Goal: Find specific page/section: Find specific page/section

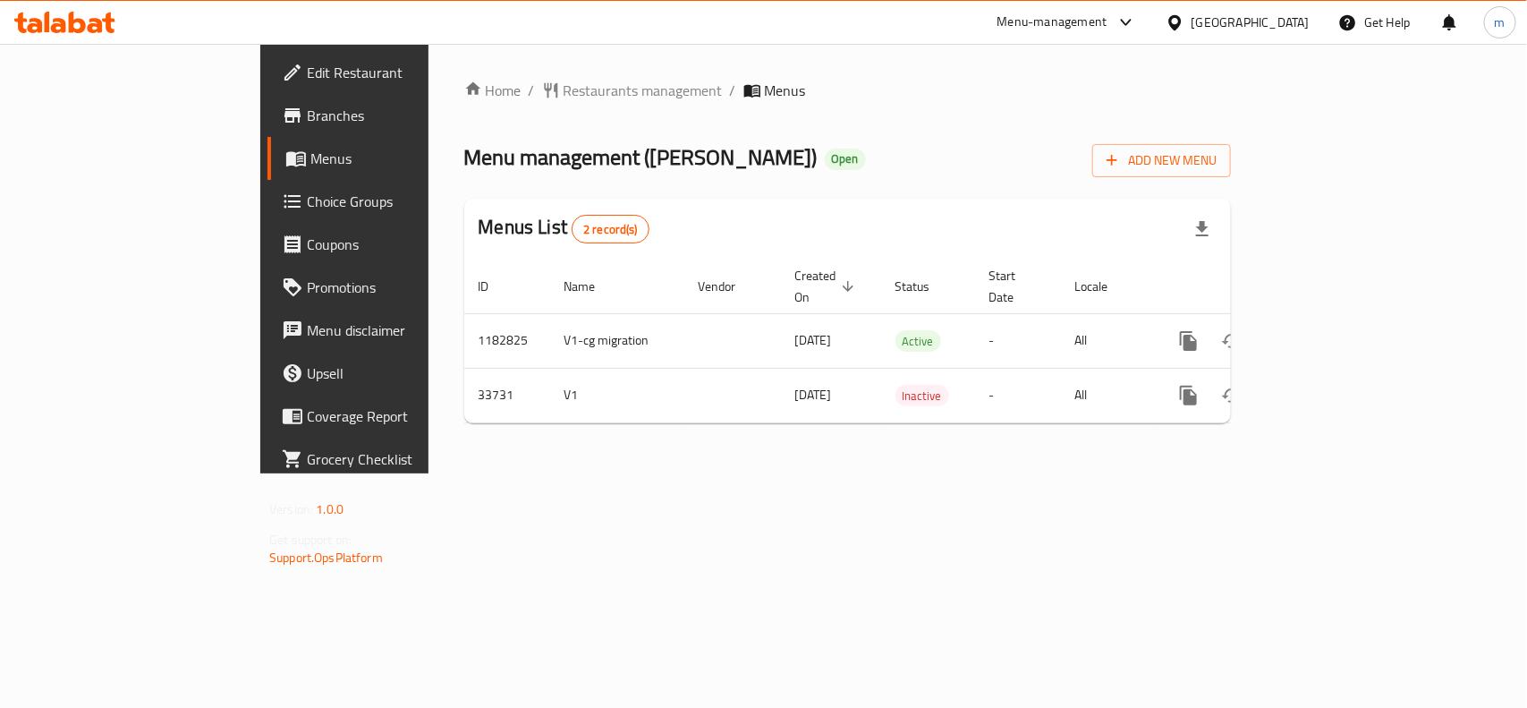
click at [1192, 23] on div at bounding box center [1179, 23] width 26 height 20
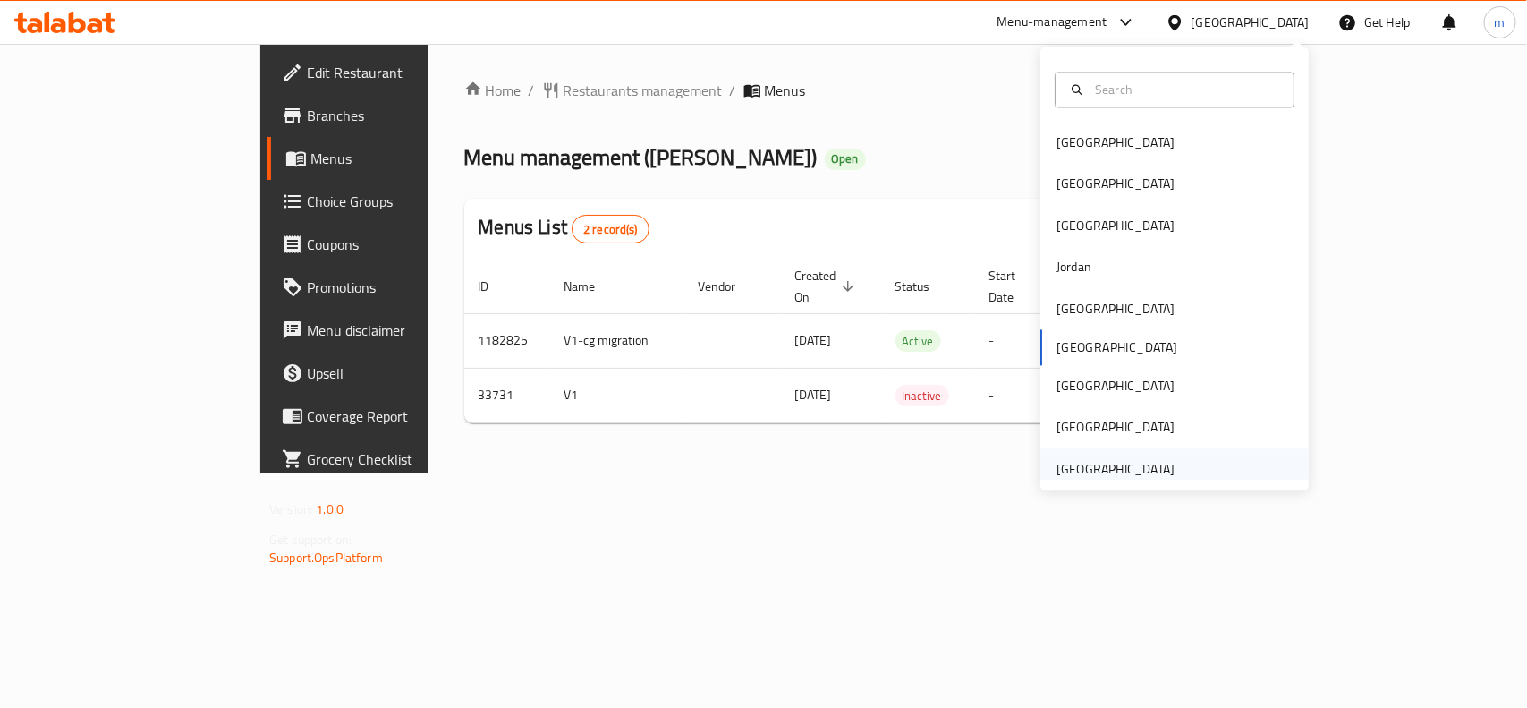
click at [1159, 463] on div "[GEOGRAPHIC_DATA]" at bounding box center [1115, 468] width 147 height 41
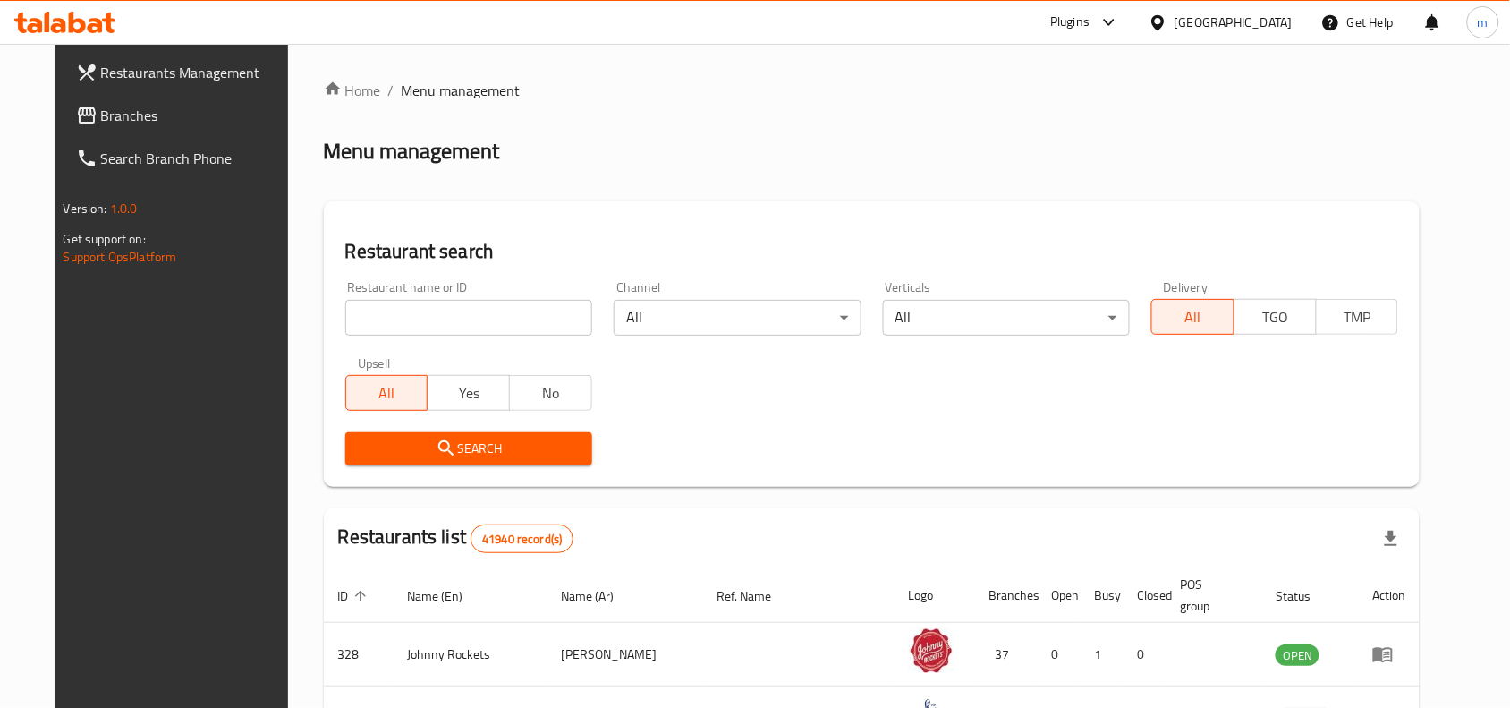
click at [122, 115] on span "Branches" at bounding box center [196, 115] width 191 height 21
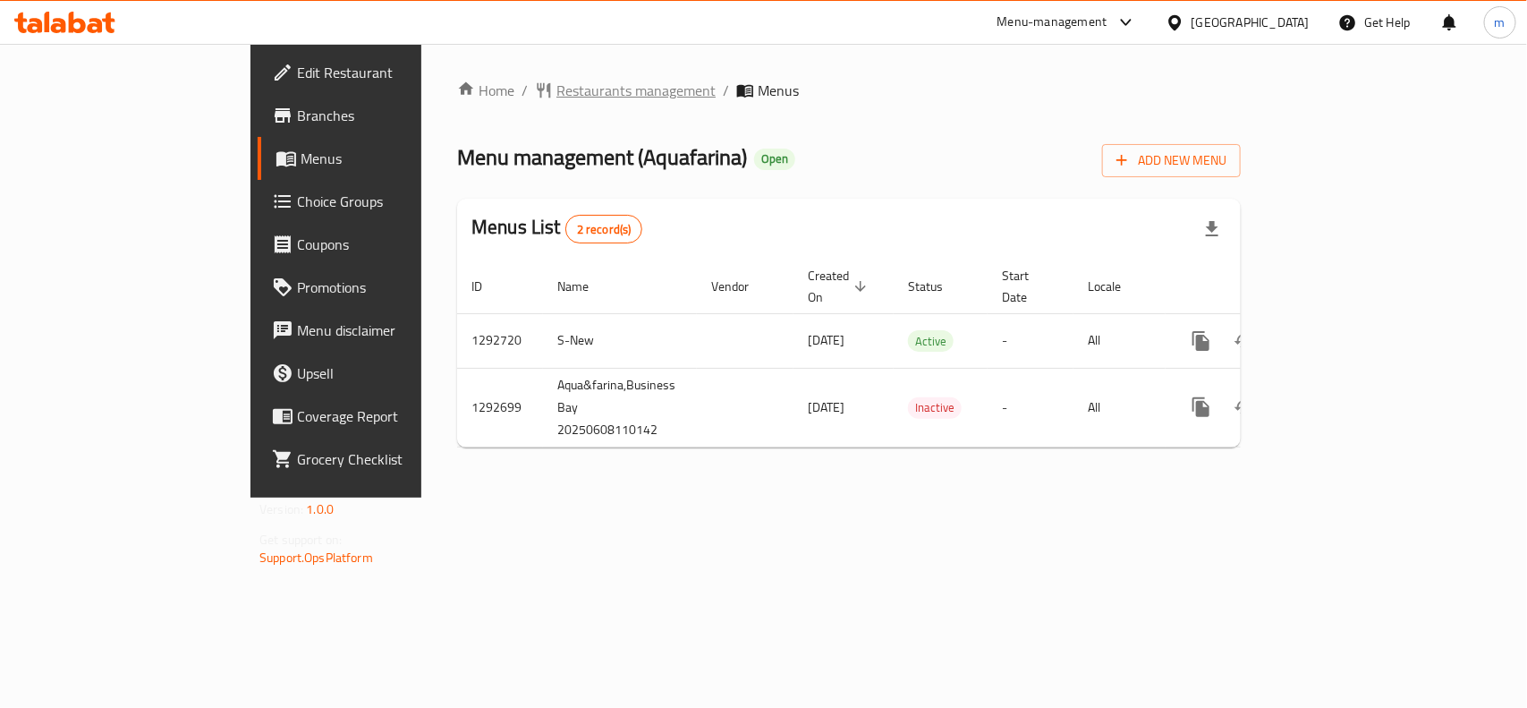
click at [556, 95] on span "Restaurants management" at bounding box center [635, 90] width 159 height 21
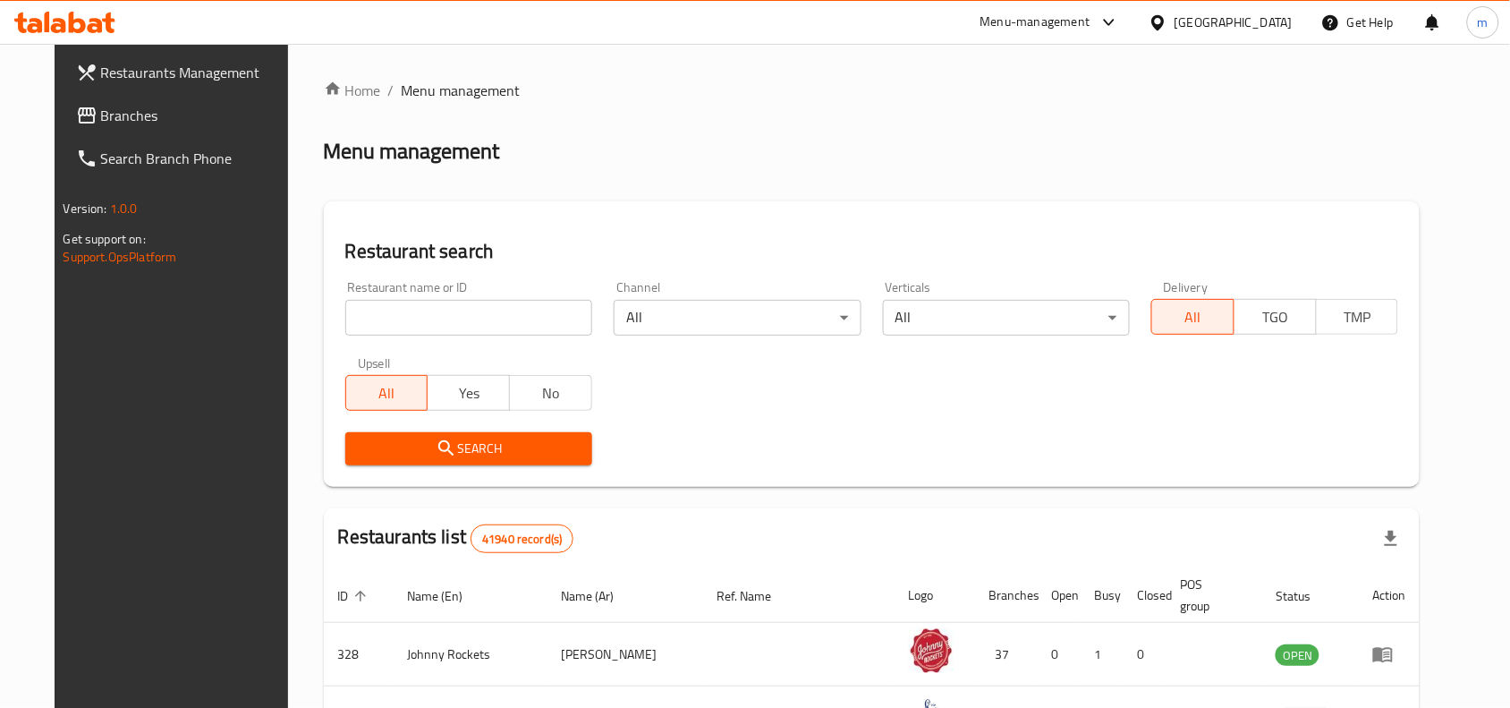
click at [101, 109] on span "Branches" at bounding box center [196, 115] width 191 height 21
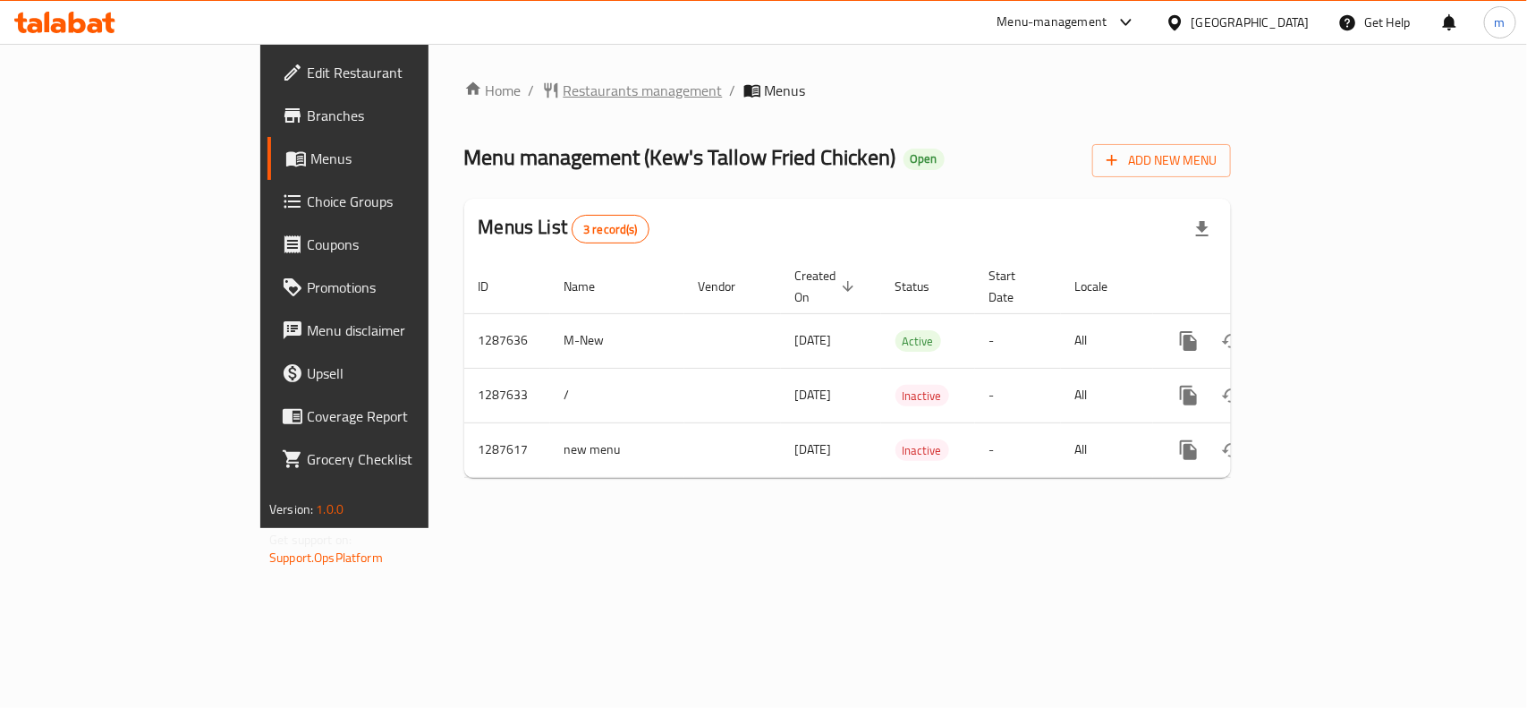
click at [564, 97] on span "Restaurants management" at bounding box center [643, 90] width 159 height 21
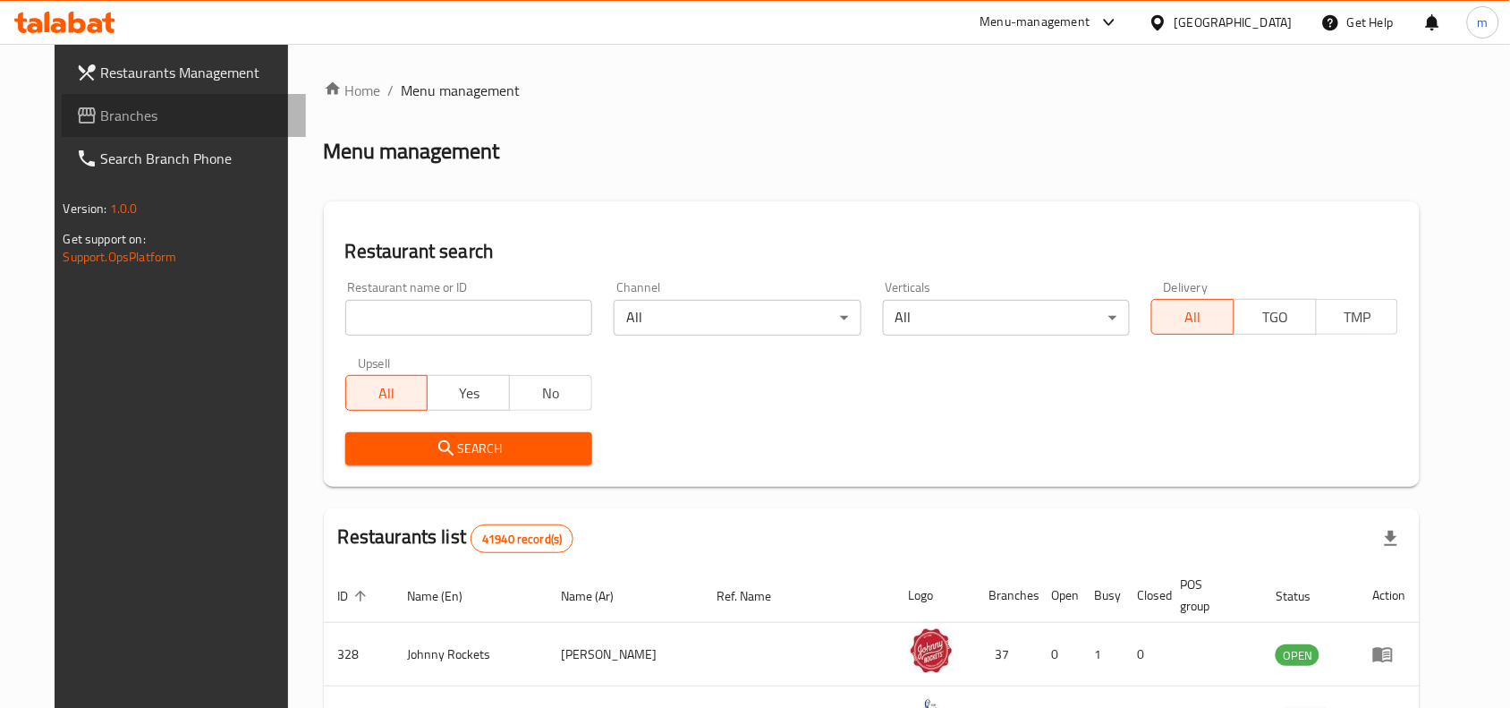
click at [67, 98] on link "Branches" at bounding box center [184, 115] width 245 height 43
